Goal: Contribute content: Add original content to the website for others to see

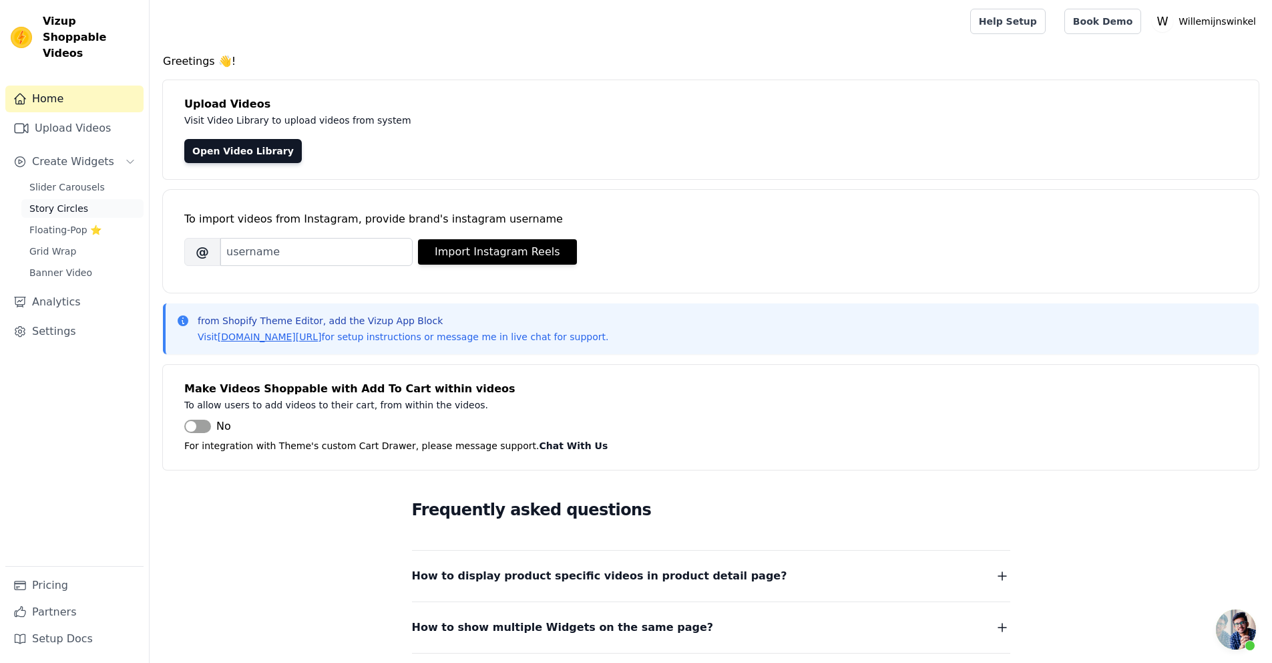
scroll to position [328, 0]
click at [58, 202] on span "Story Circles" at bounding box center [58, 208] width 59 height 13
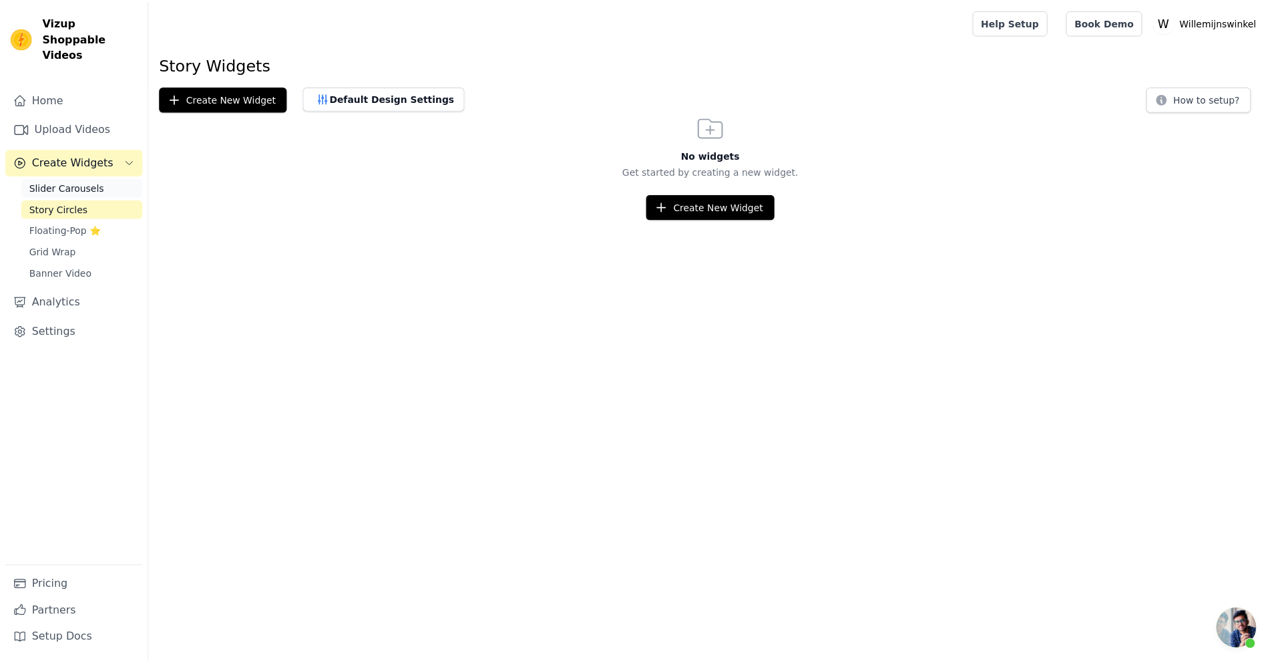
scroll to position [329, 0]
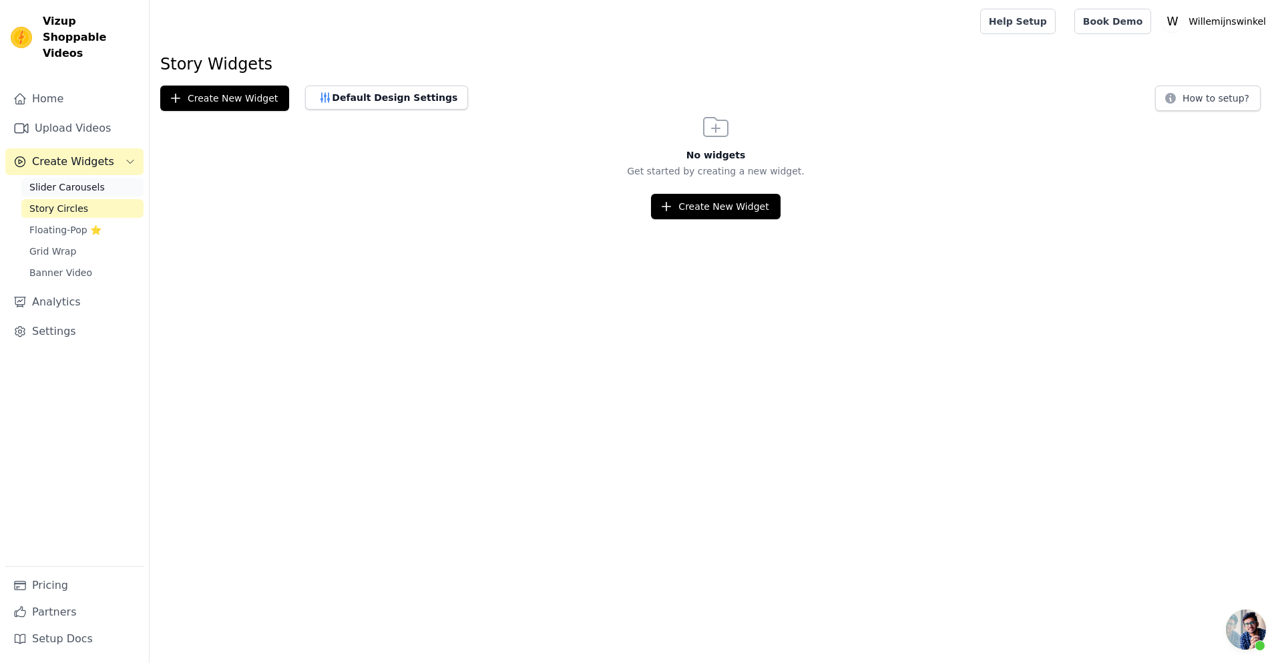
click at [66, 180] on span "Slider Carousels" at bounding box center [66, 186] width 75 height 13
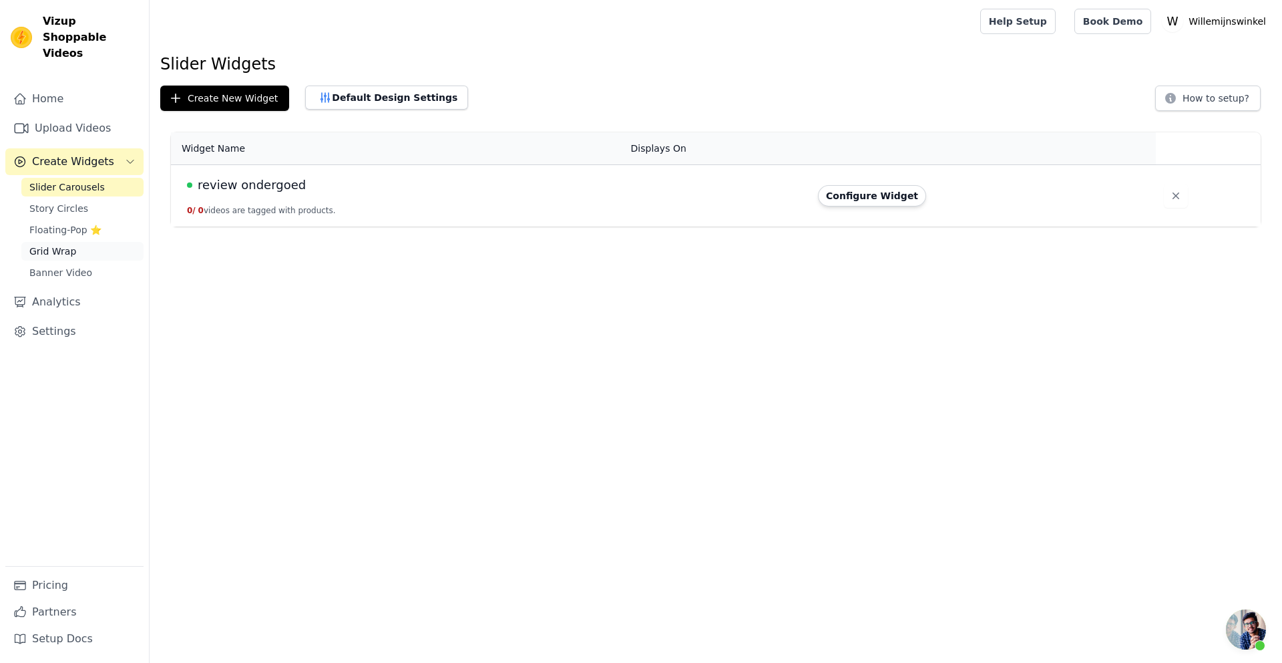
click at [50, 244] on span "Grid Wrap" at bounding box center [52, 250] width 47 height 13
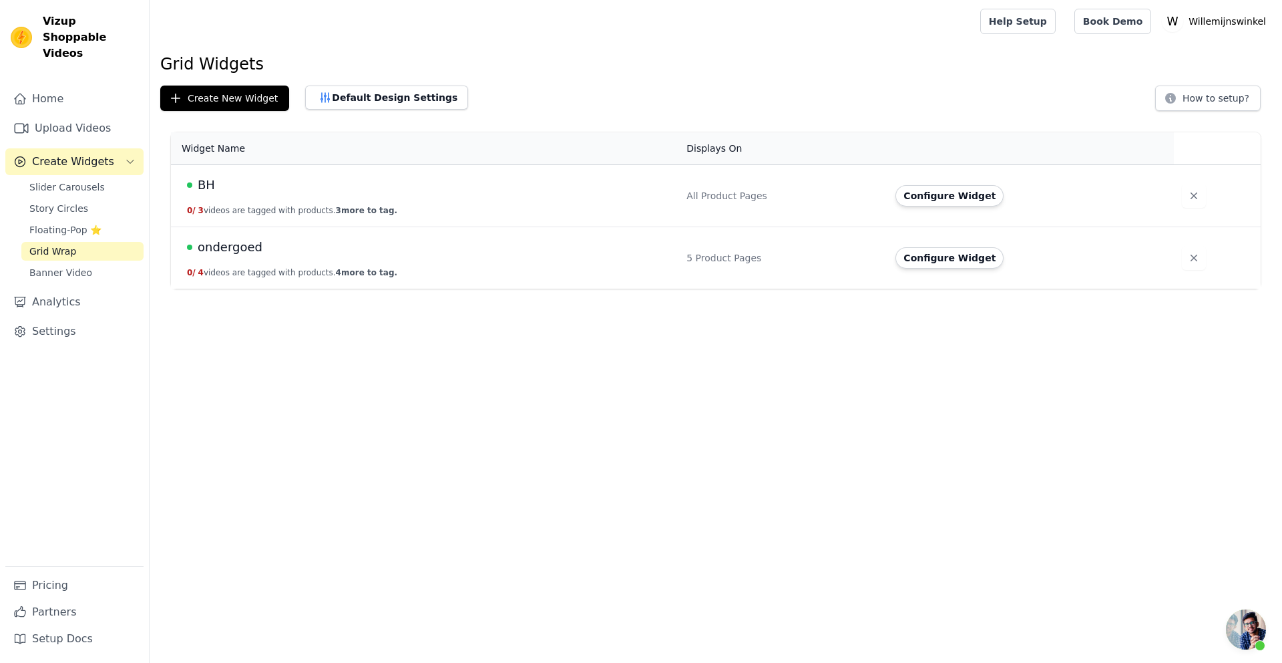
click at [283, 202] on td "BH 0 / 3 videos are tagged with products. 3 more to tag." at bounding box center [425, 196] width 508 height 62
click at [938, 201] on button "Configure Widget" at bounding box center [950, 195] width 108 height 21
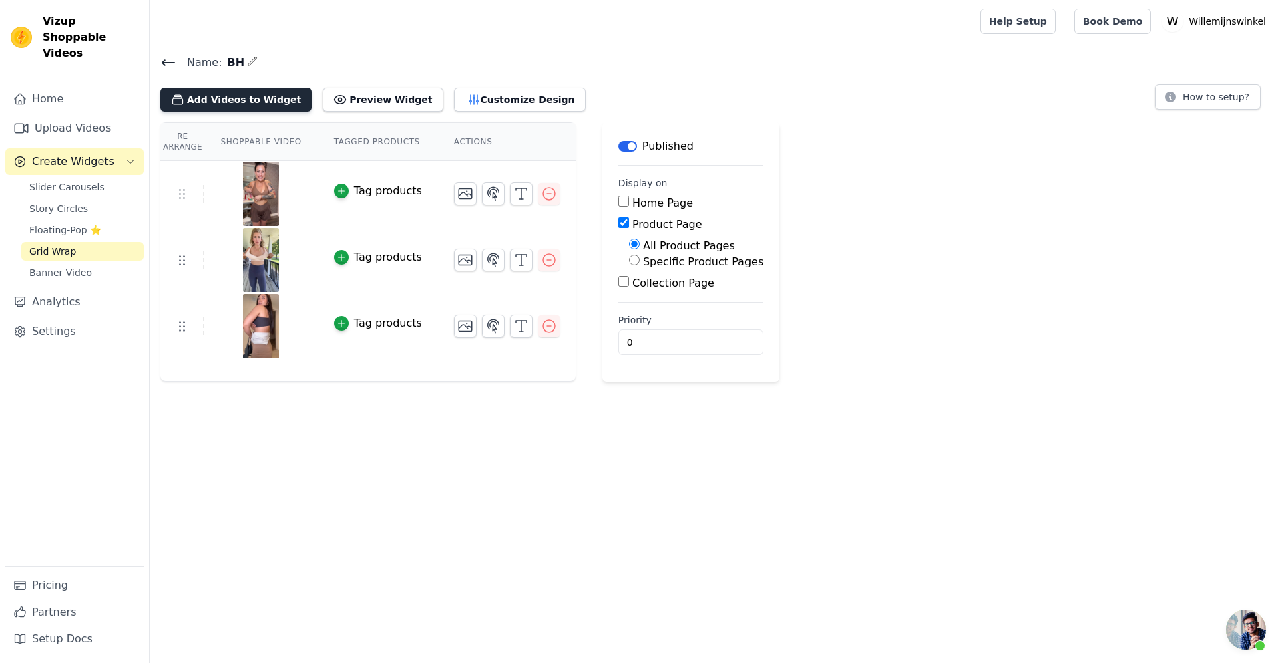
click at [254, 96] on button "Add Videos to Widget" at bounding box center [236, 100] width 152 height 24
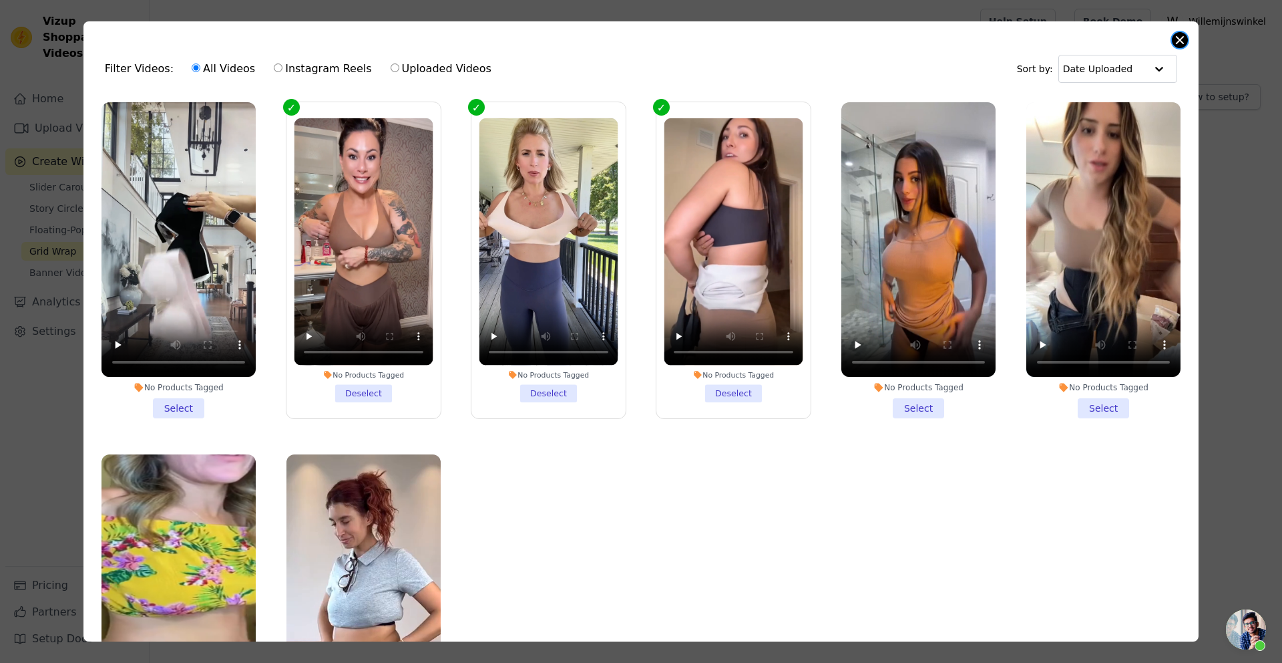
click at [1179, 39] on button "Close modal" at bounding box center [1180, 40] width 16 height 16
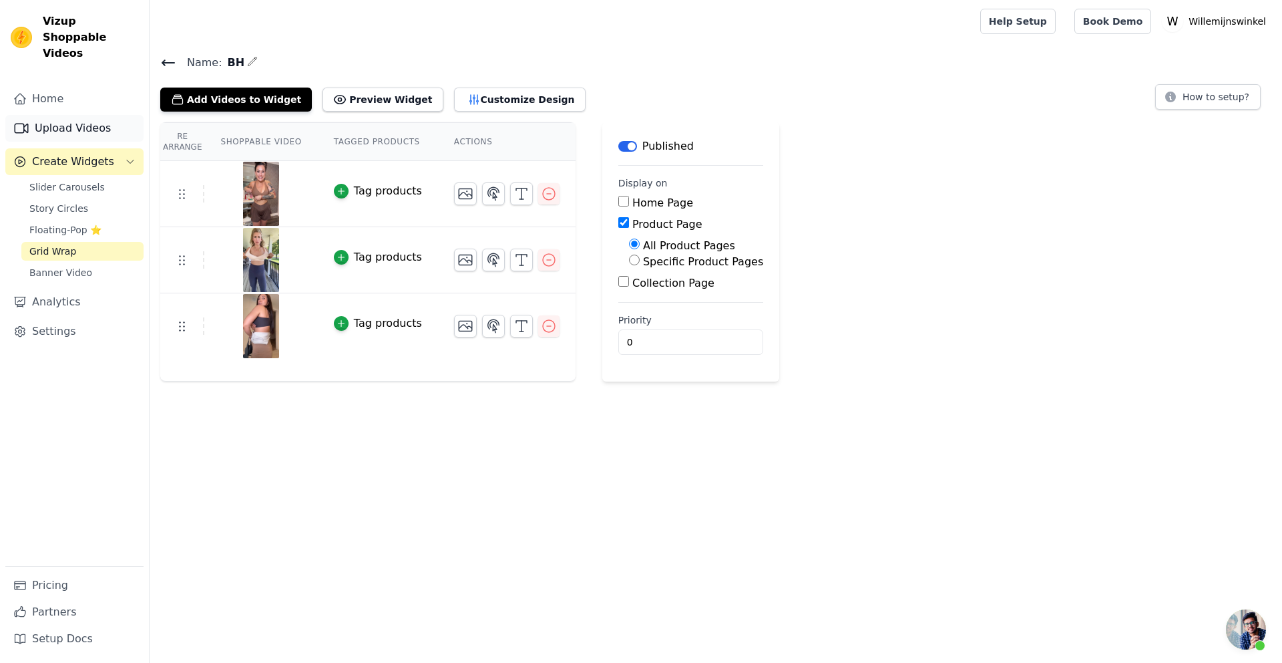
click at [79, 115] on link "Upload Videos" at bounding box center [74, 128] width 138 height 27
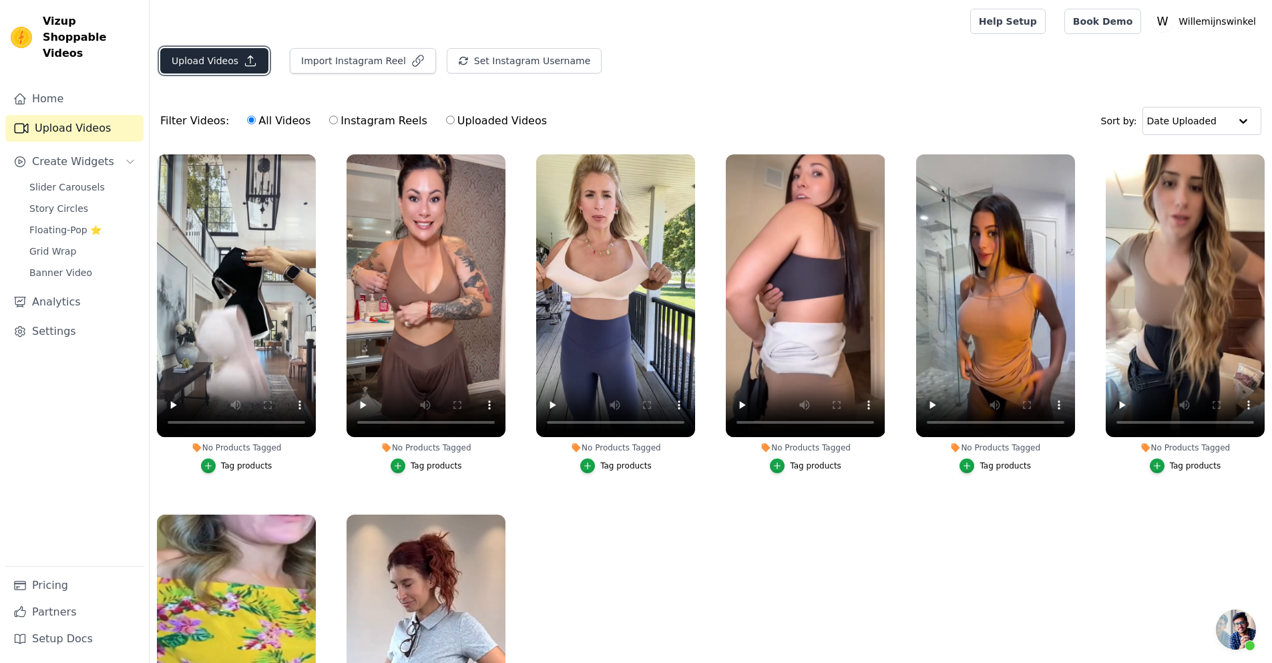
click at [218, 69] on button "Upload Videos" at bounding box center [214, 60] width 108 height 25
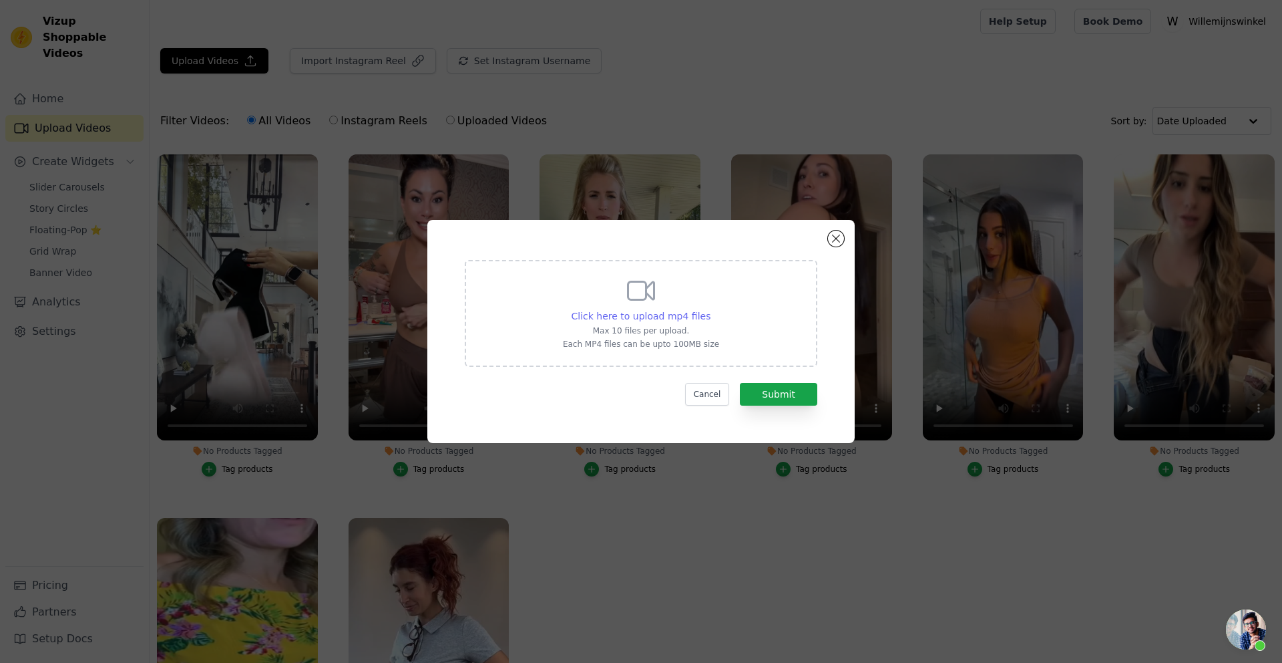
click at [641, 311] on span "Click here to upload mp4 files" at bounding box center [642, 316] width 140 height 11
click at [710, 309] on input "Click here to upload mp4 files Max 10 files per upload. Each MP4 files can be u…" at bounding box center [710, 309] width 1 height 1
type input "C:\fakepath\video_bh.mp4"
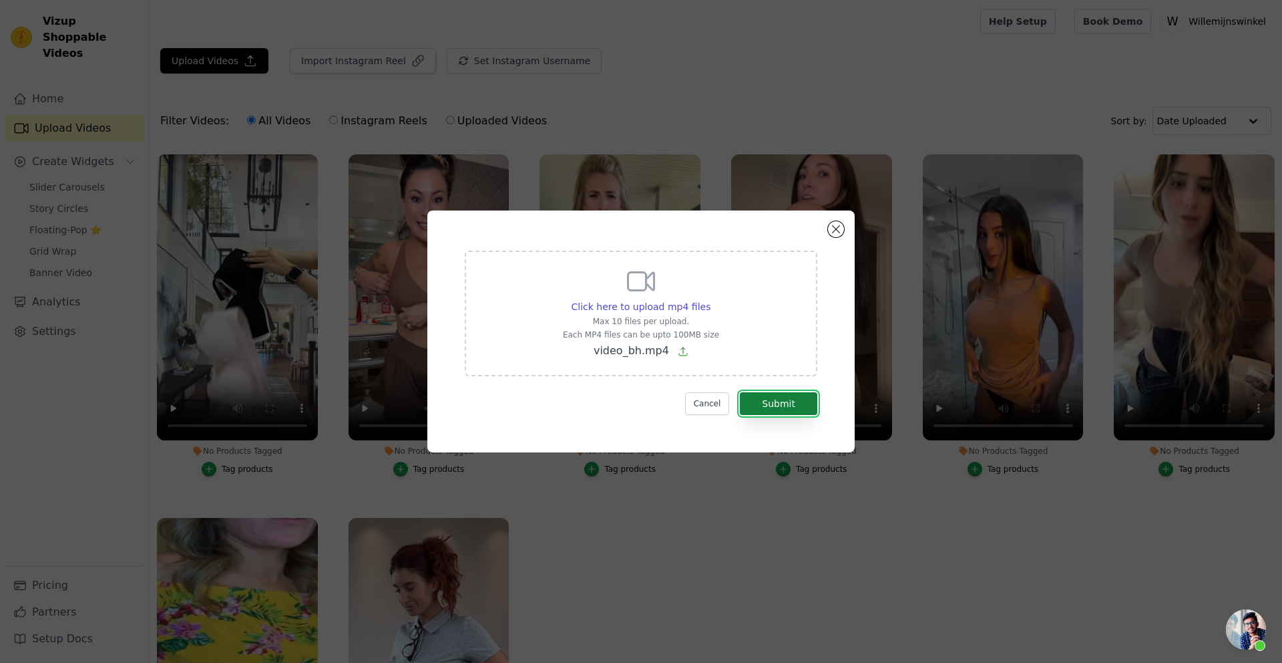
click at [784, 407] on button "Submit" at bounding box center [778, 403] width 77 height 23
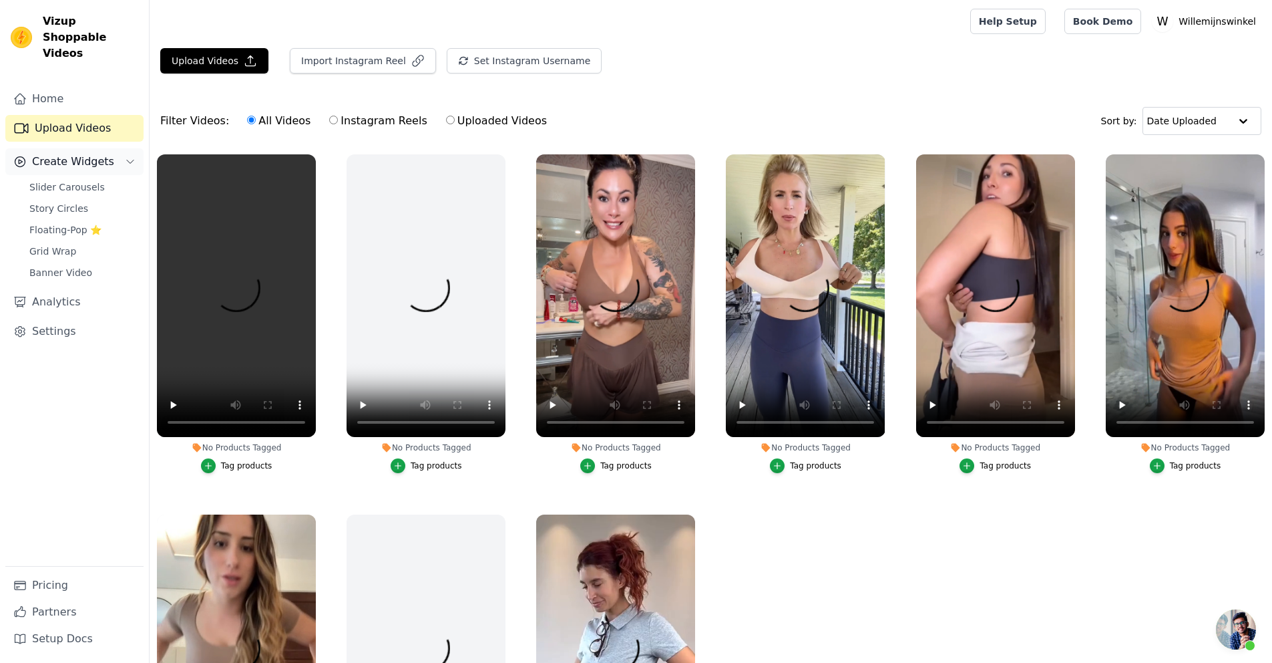
scroll to position [329, 0]
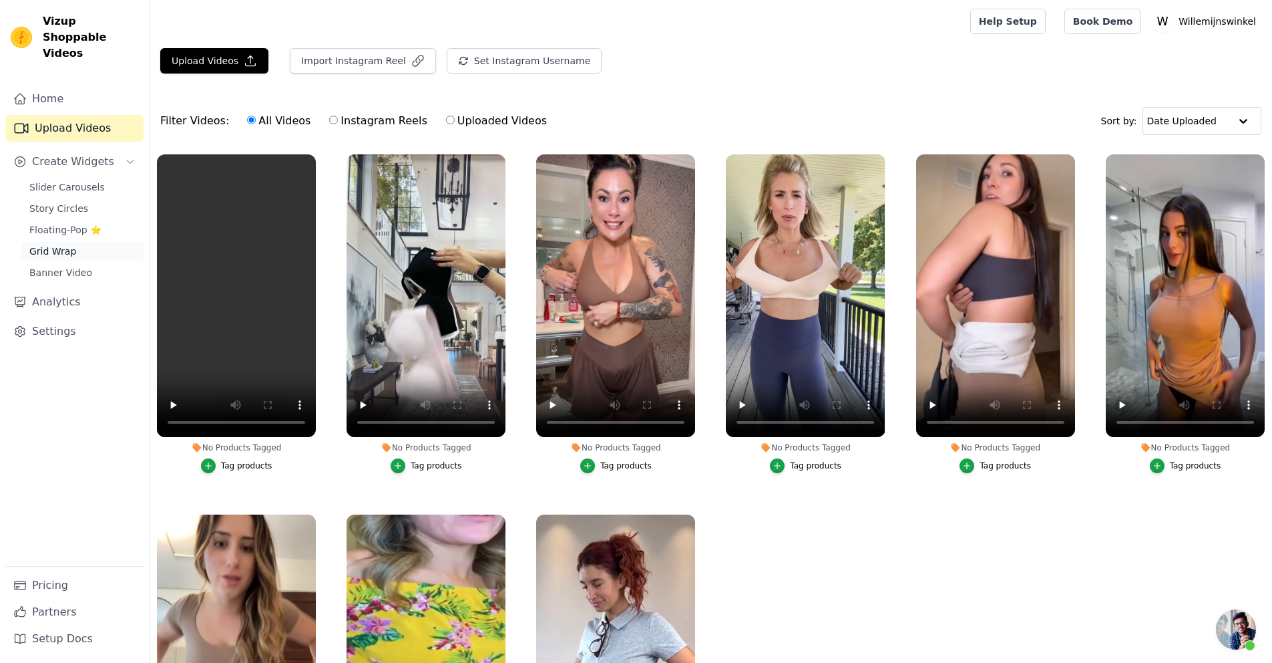
click at [49, 244] on span "Grid Wrap" at bounding box center [52, 250] width 47 height 13
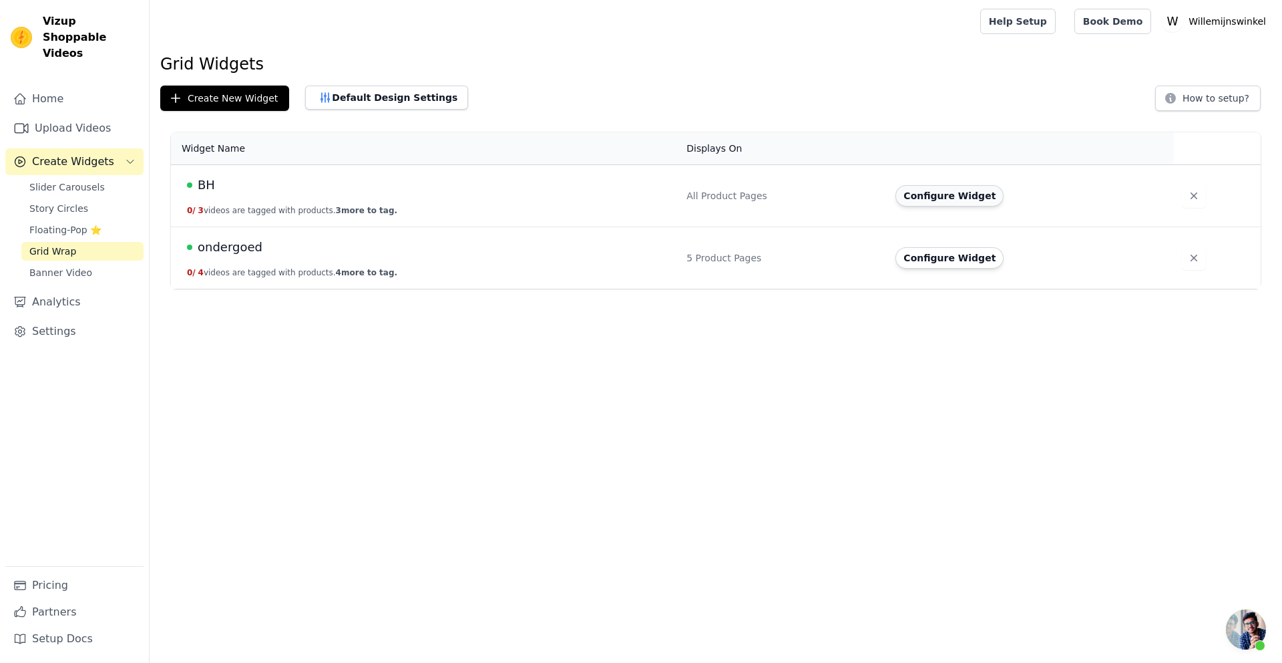
click at [967, 198] on button "Configure Widget" at bounding box center [950, 195] width 108 height 21
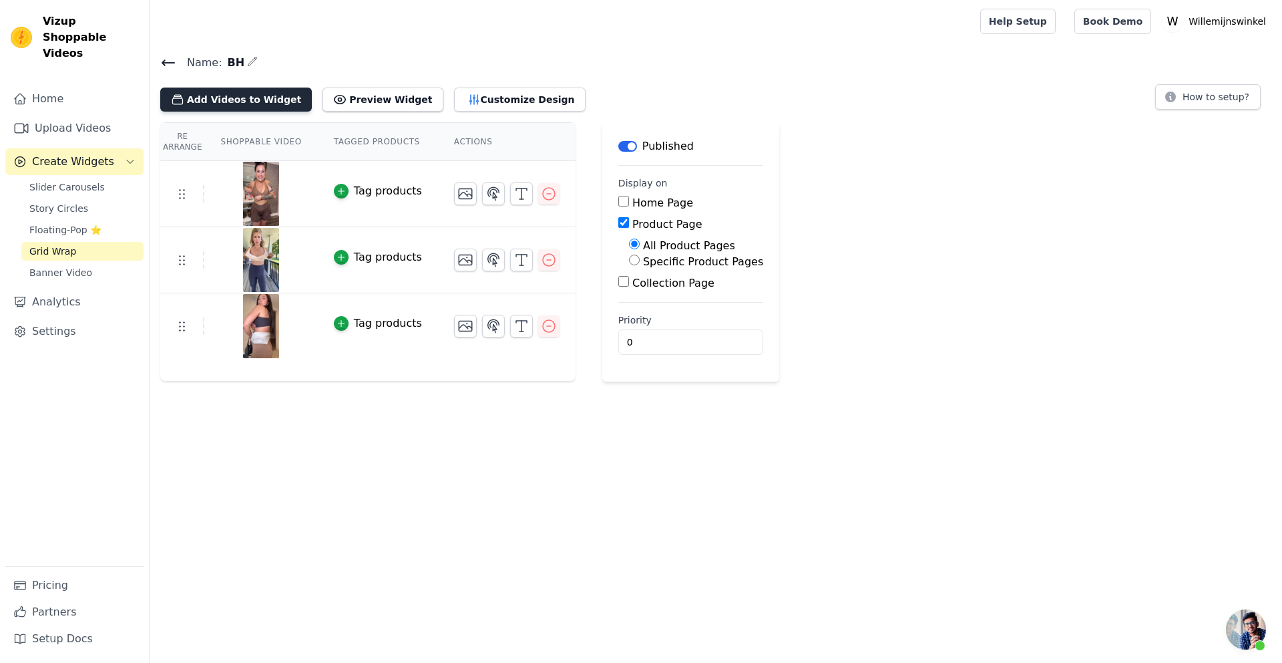
click at [247, 103] on button "Add Videos to Widget" at bounding box center [236, 100] width 152 height 24
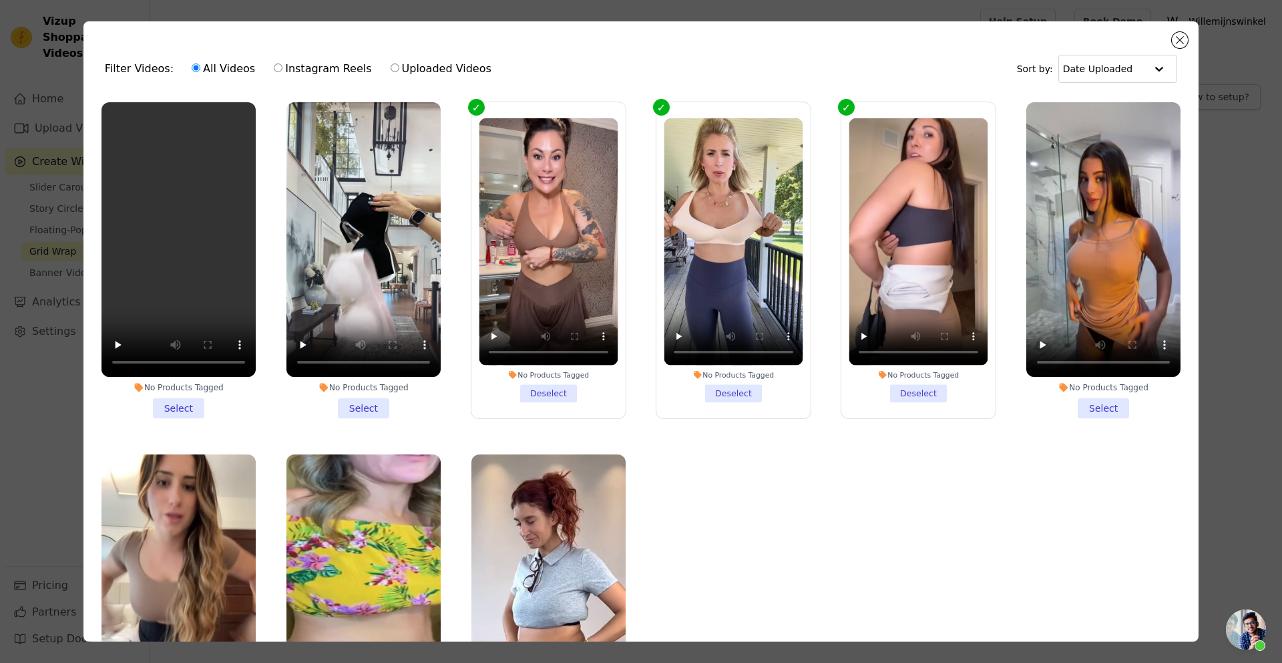
click at [181, 395] on li "No Products Tagged Select" at bounding box center [179, 260] width 154 height 316
click at [0, 0] on input "No Products Tagged Select" at bounding box center [0, 0] width 0 height 0
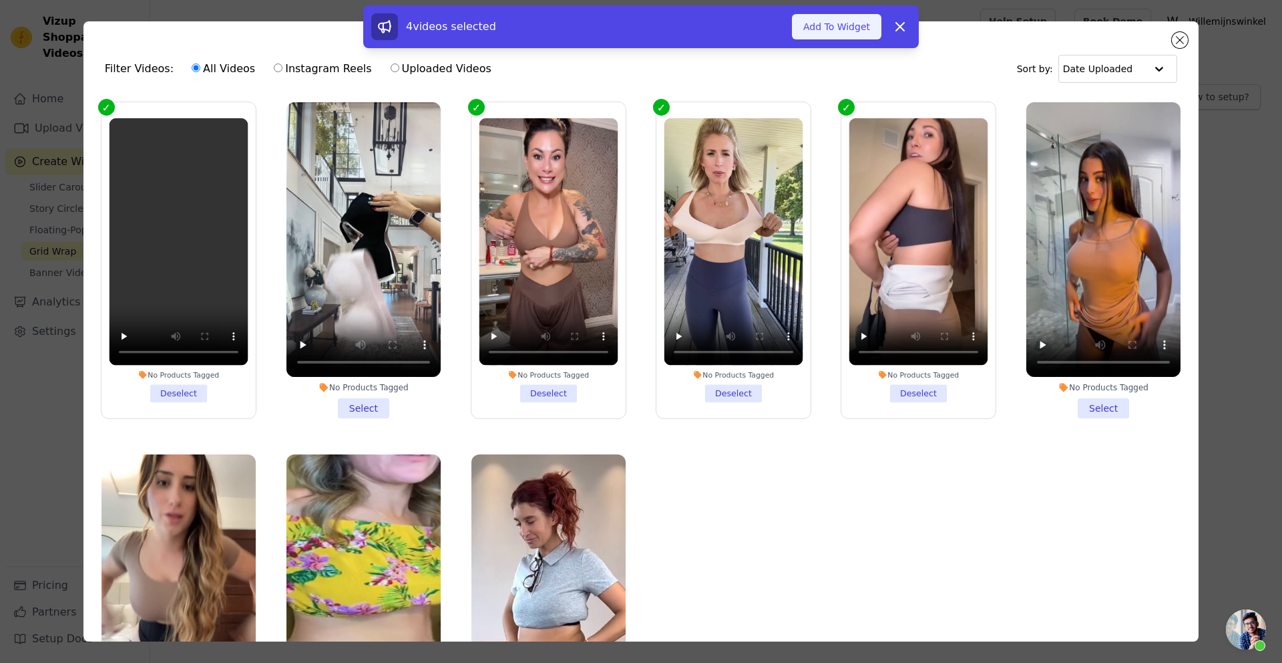
click at [842, 36] on button "Add To Widget" at bounding box center [837, 26] width 90 height 25
click at [846, 29] on div at bounding box center [562, 21] width 804 height 43
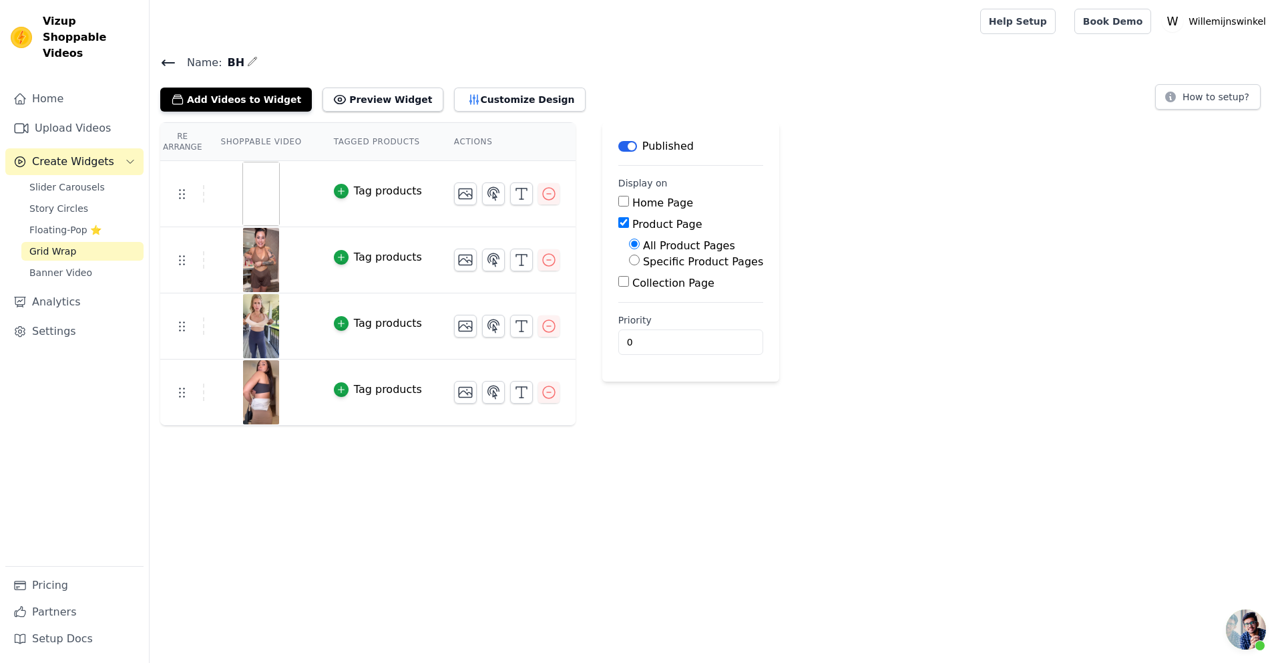
click at [267, 192] on img at bounding box center [260, 194] width 37 height 64
click at [57, 115] on link "Upload Videos" at bounding box center [74, 128] width 138 height 27
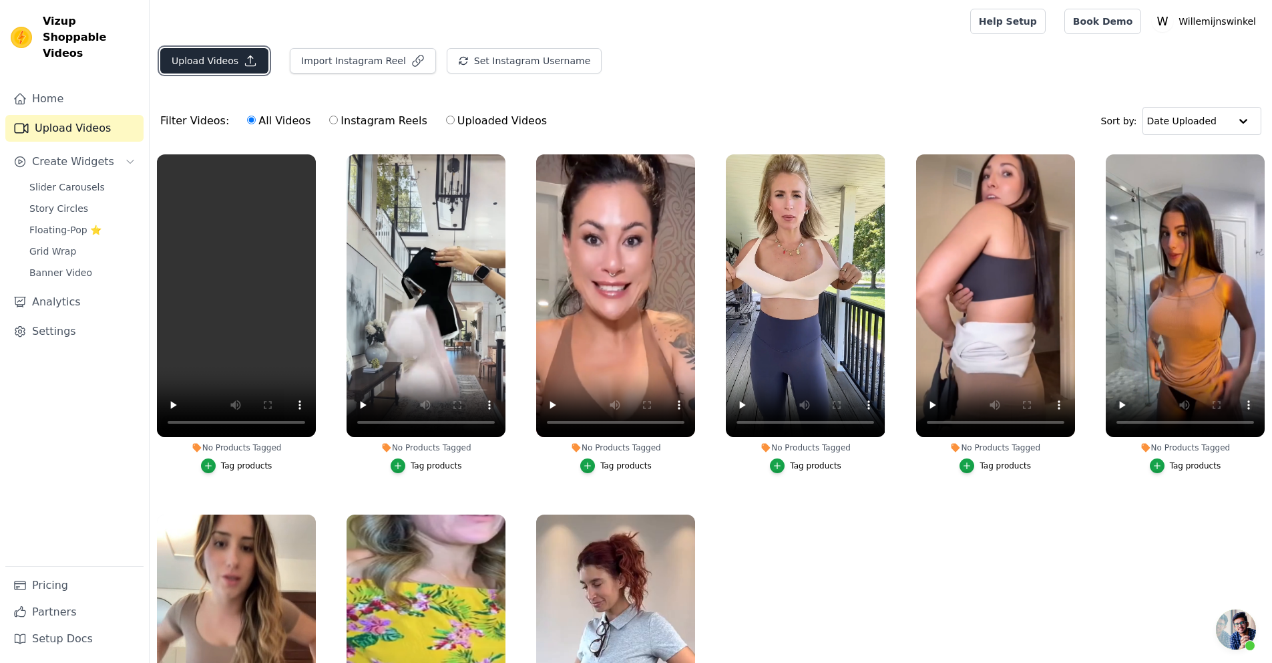
click at [212, 57] on button "Upload Videos" at bounding box center [214, 60] width 108 height 25
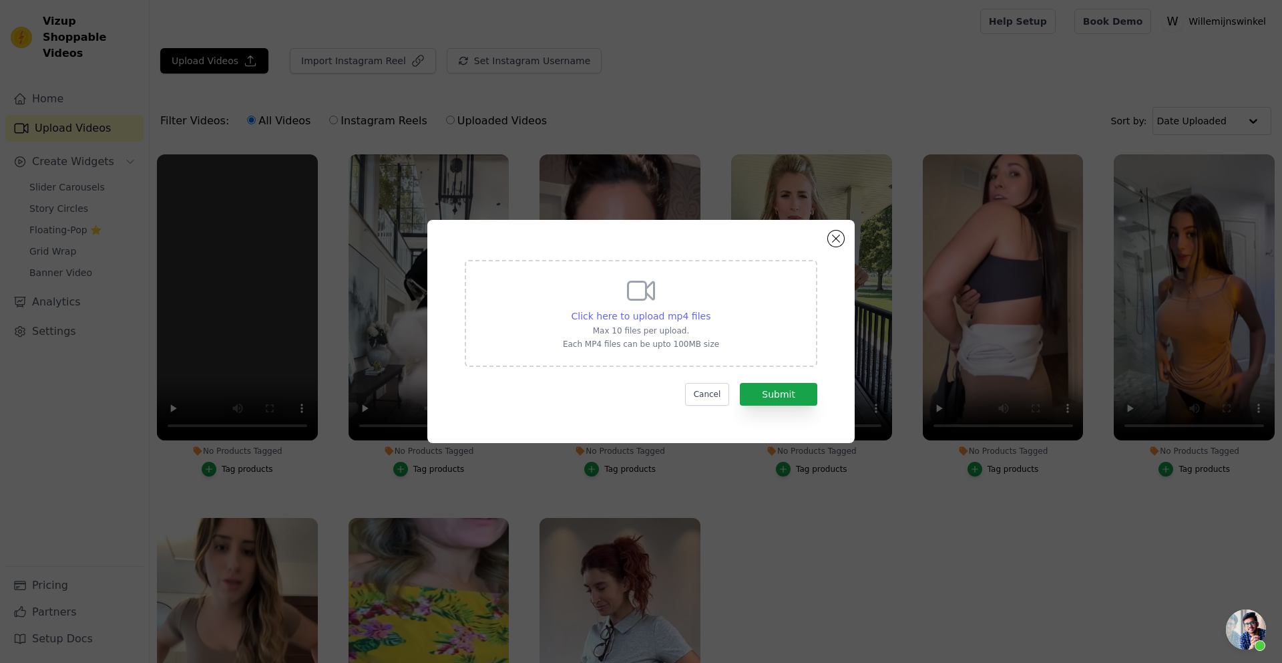
click at [666, 316] on span "Click here to upload mp4 files" at bounding box center [642, 316] width 140 height 11
click at [710, 309] on input "Click here to upload mp4 files Max 10 files per upload. Each MP4 files can be u…" at bounding box center [710, 309] width 1 height 1
type input "C:\fakepath\video_bh_2.mp4"
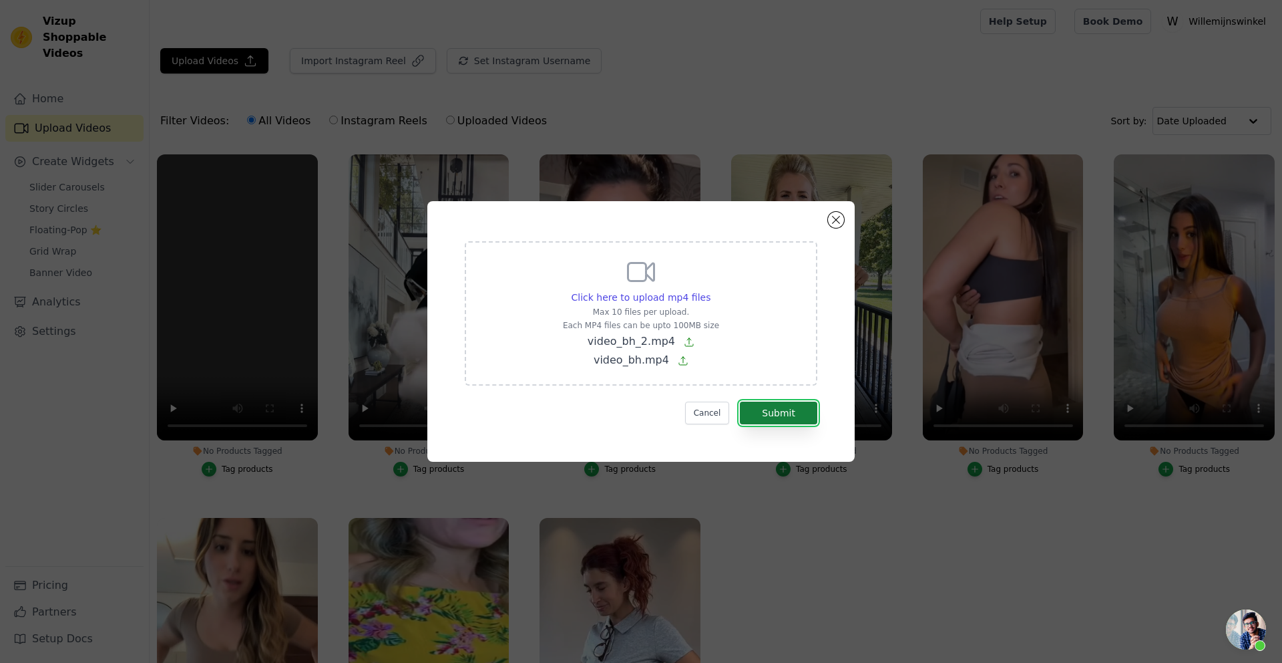
click at [774, 411] on button "Submit" at bounding box center [778, 412] width 77 height 23
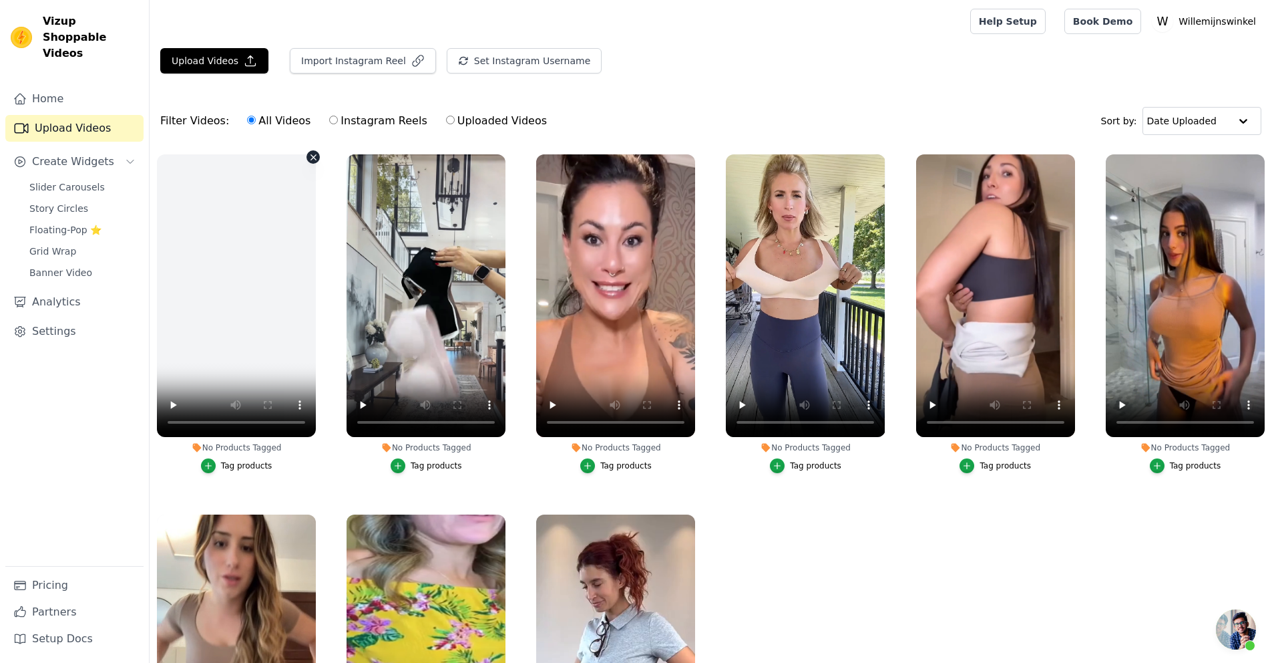
scroll to position [329, 0]
